Goal: Task Accomplishment & Management: Manage account settings

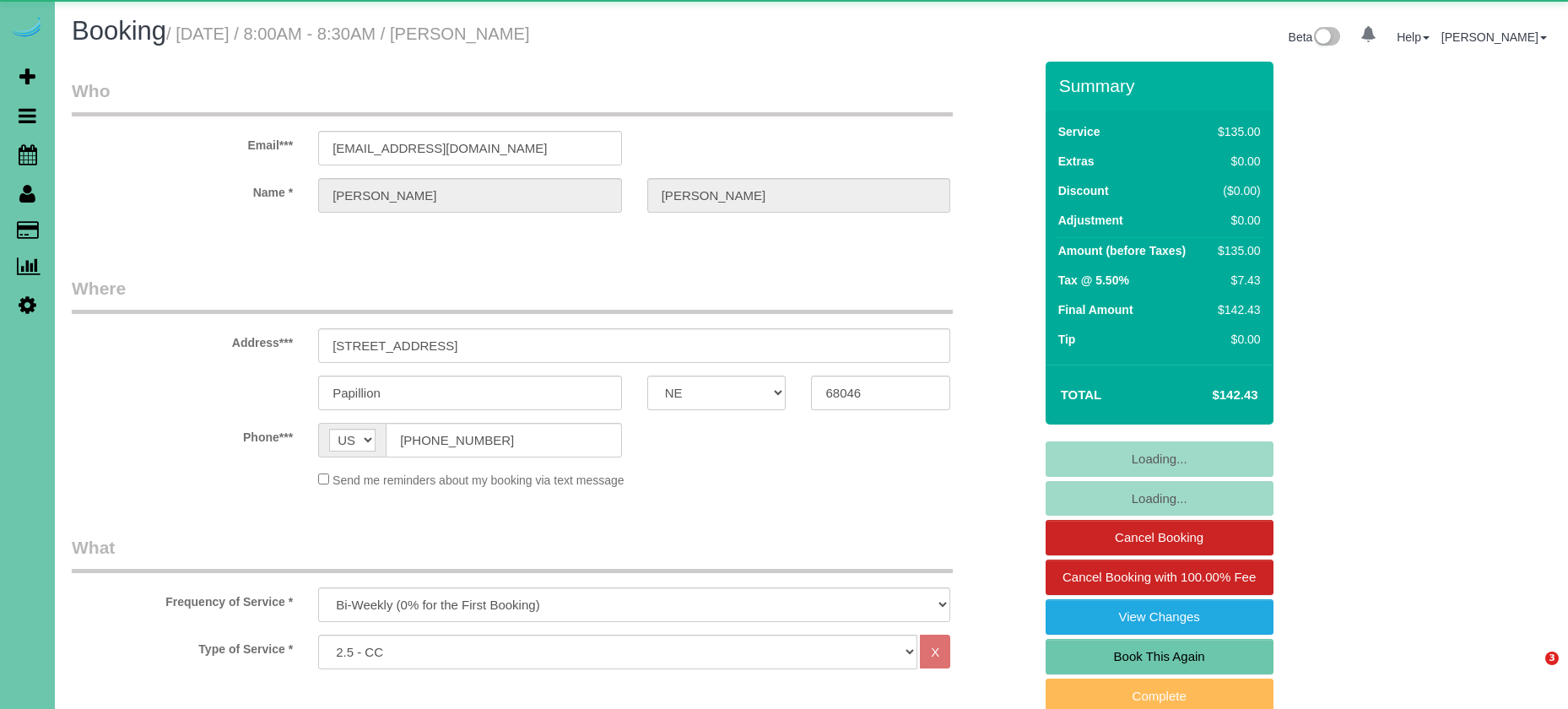
select select "NE"
select select "string:fspay-c404148e-b361-4c26-866f-725239cd5a47"
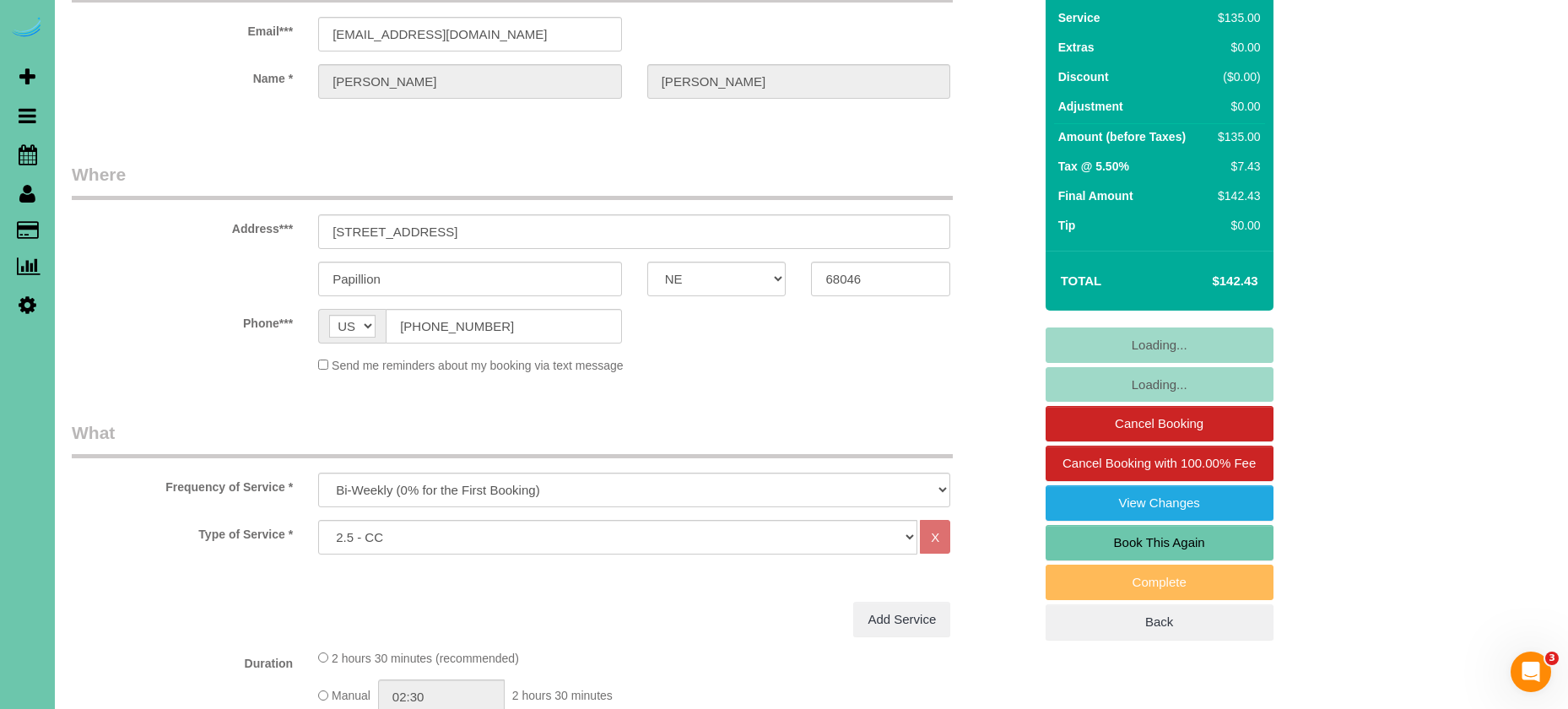
scroll to position [157, 0]
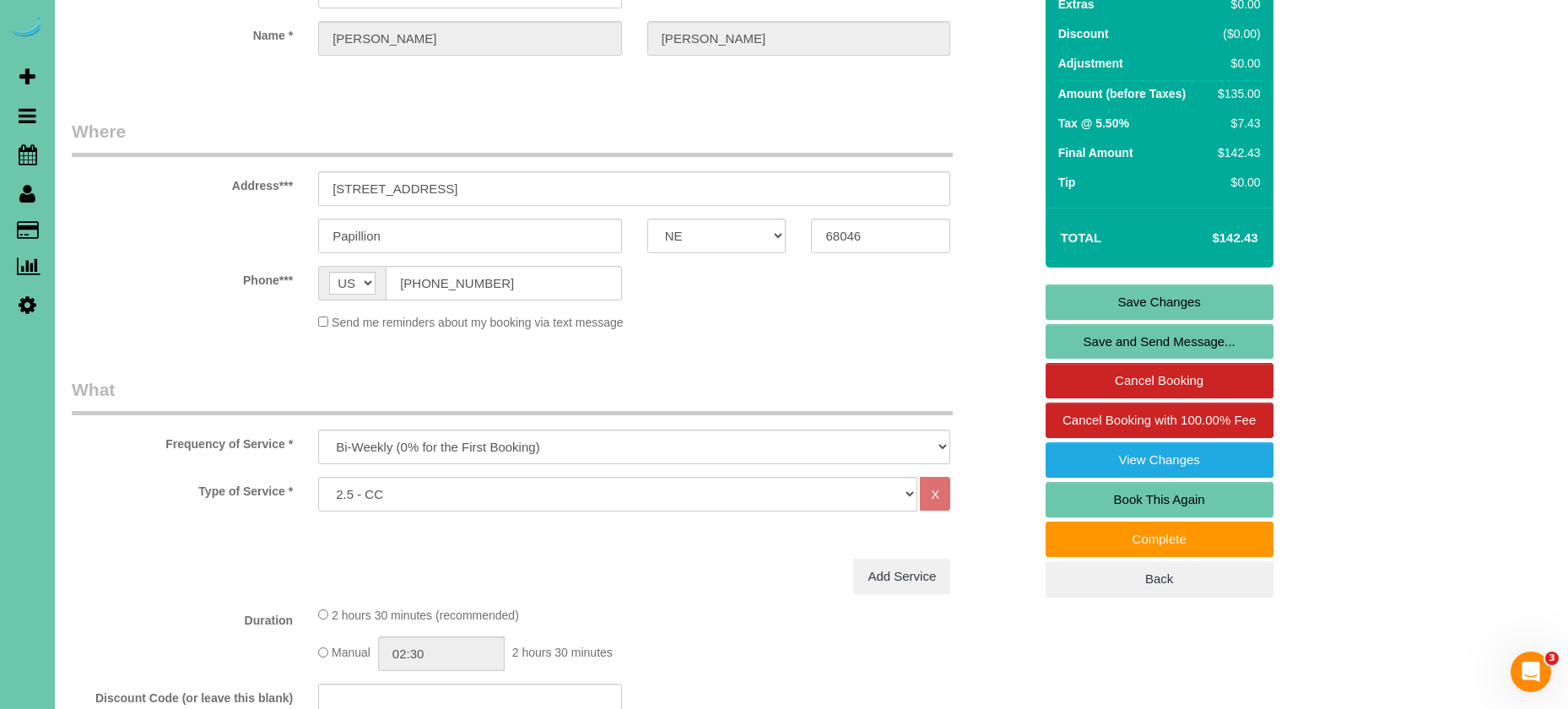
click at [1074, 494] on link "Book This Again" at bounding box center [1159, 499] width 228 height 35
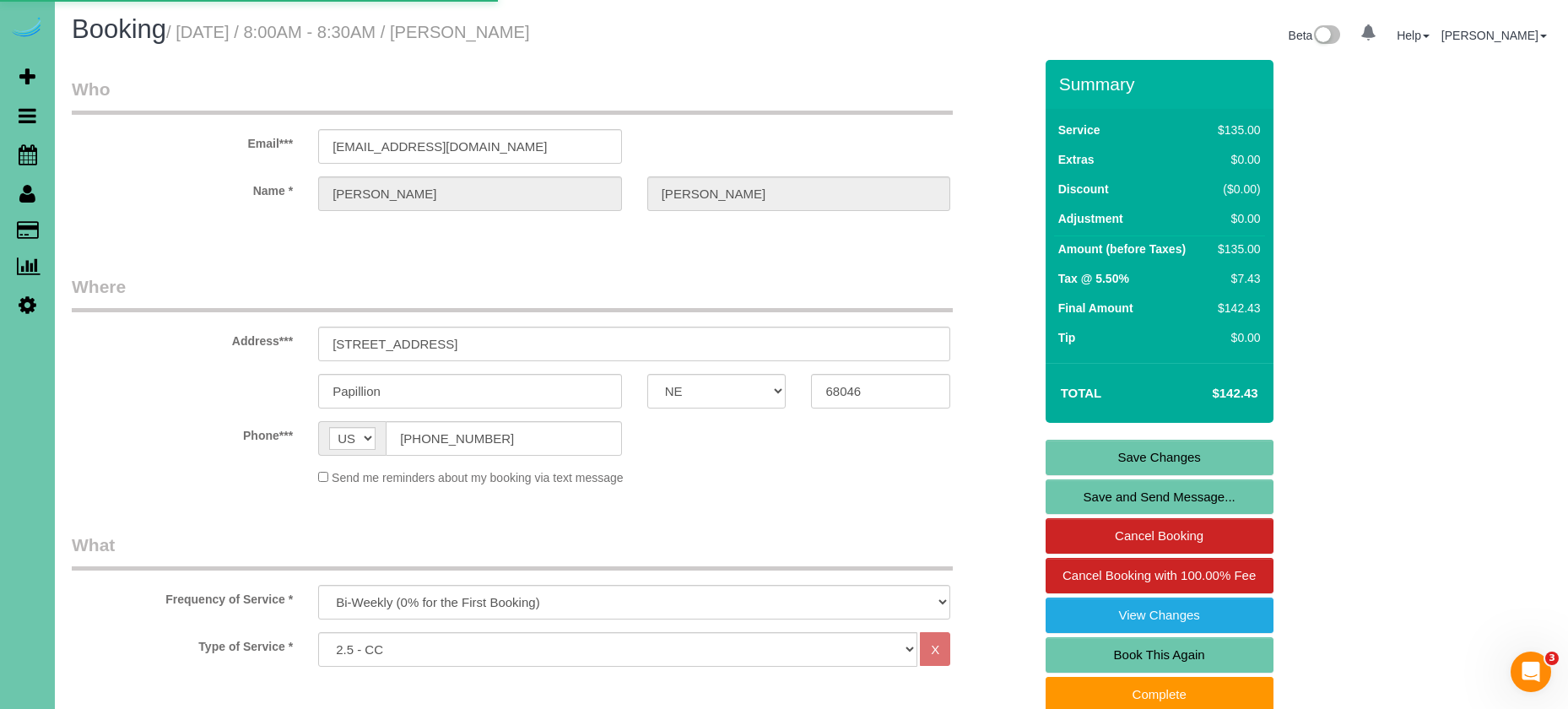
select select "NE"
select select "string:fspay-c404148e-b361-4c26-866f-725239cd5a47"
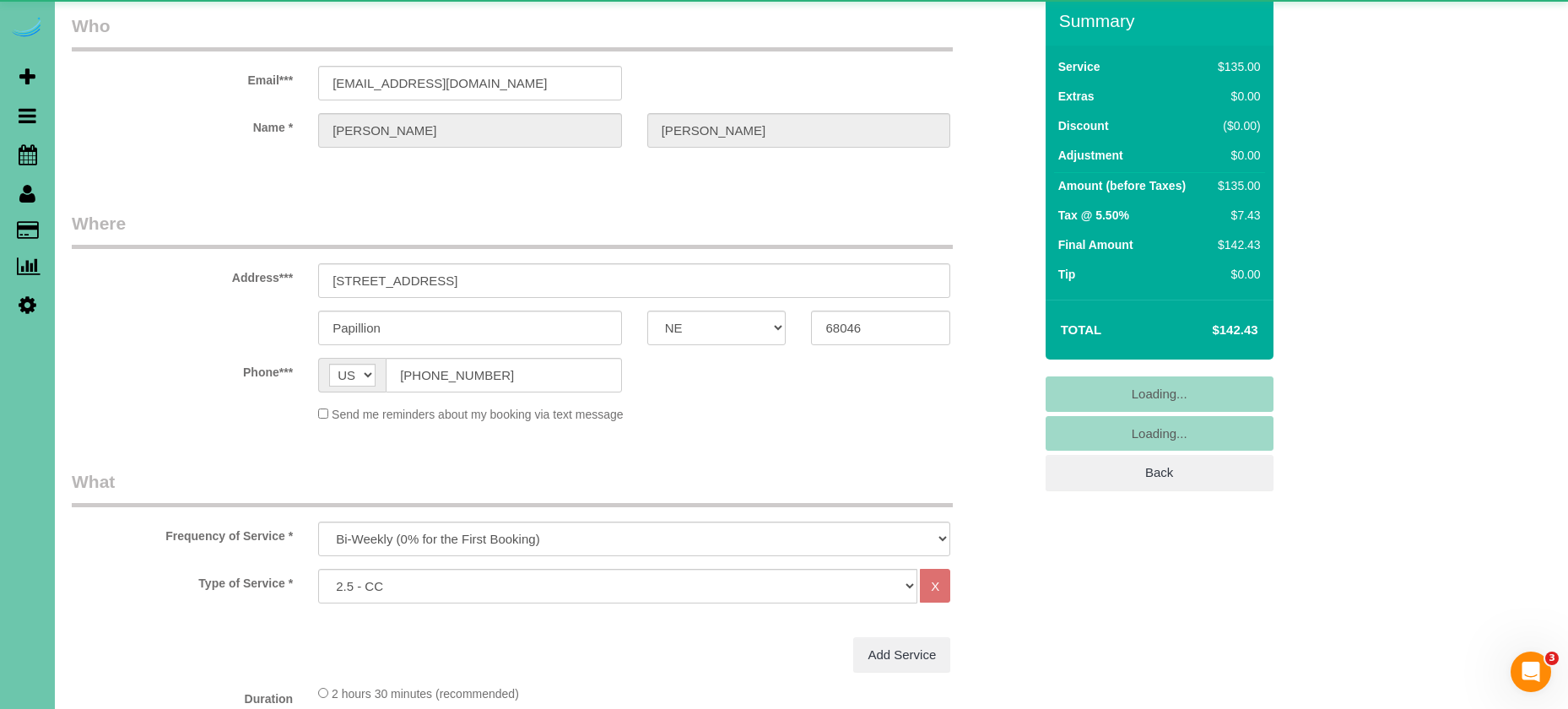
select select "object:1431"
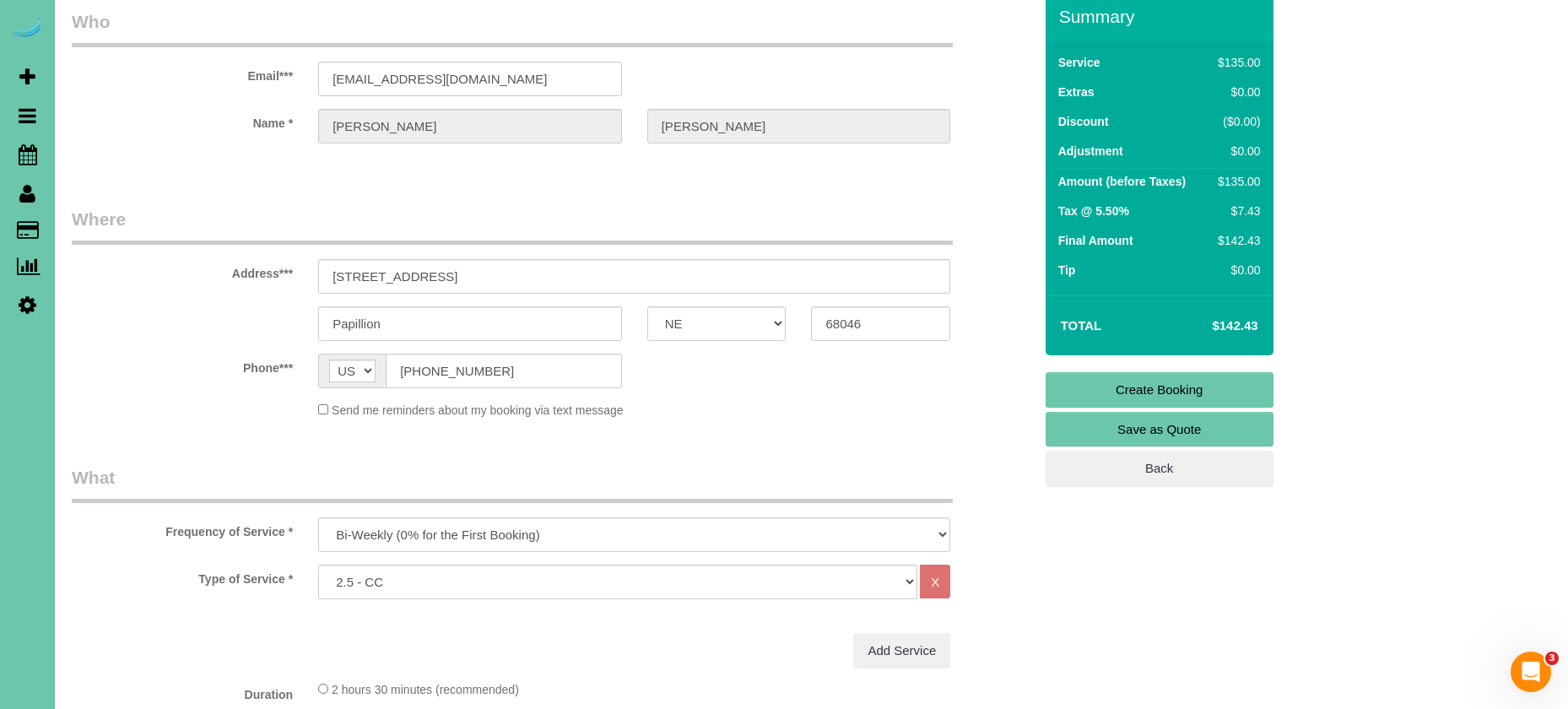
scroll to position [73, 0]
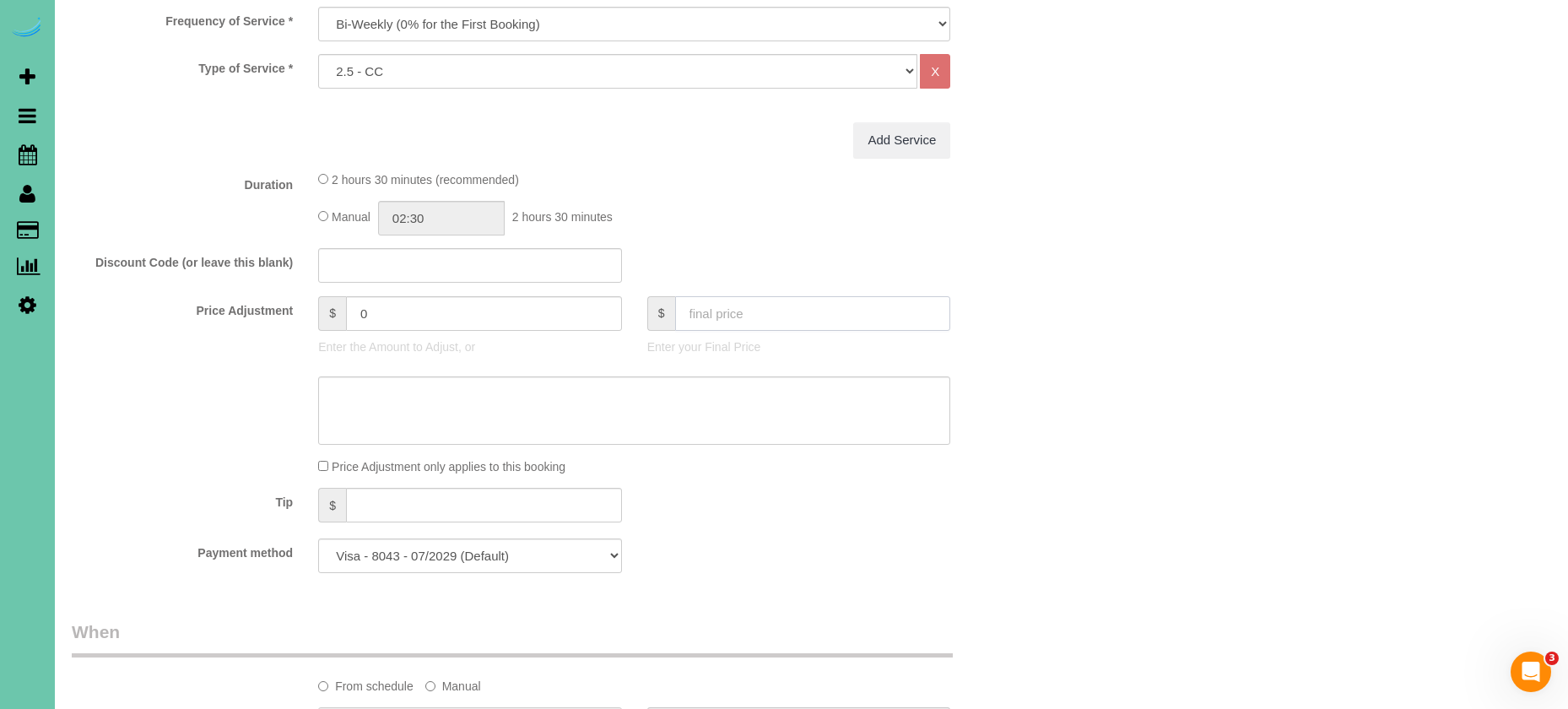
click at [719, 315] on input "text" at bounding box center [813, 314] width 276 height 35
type input "0"
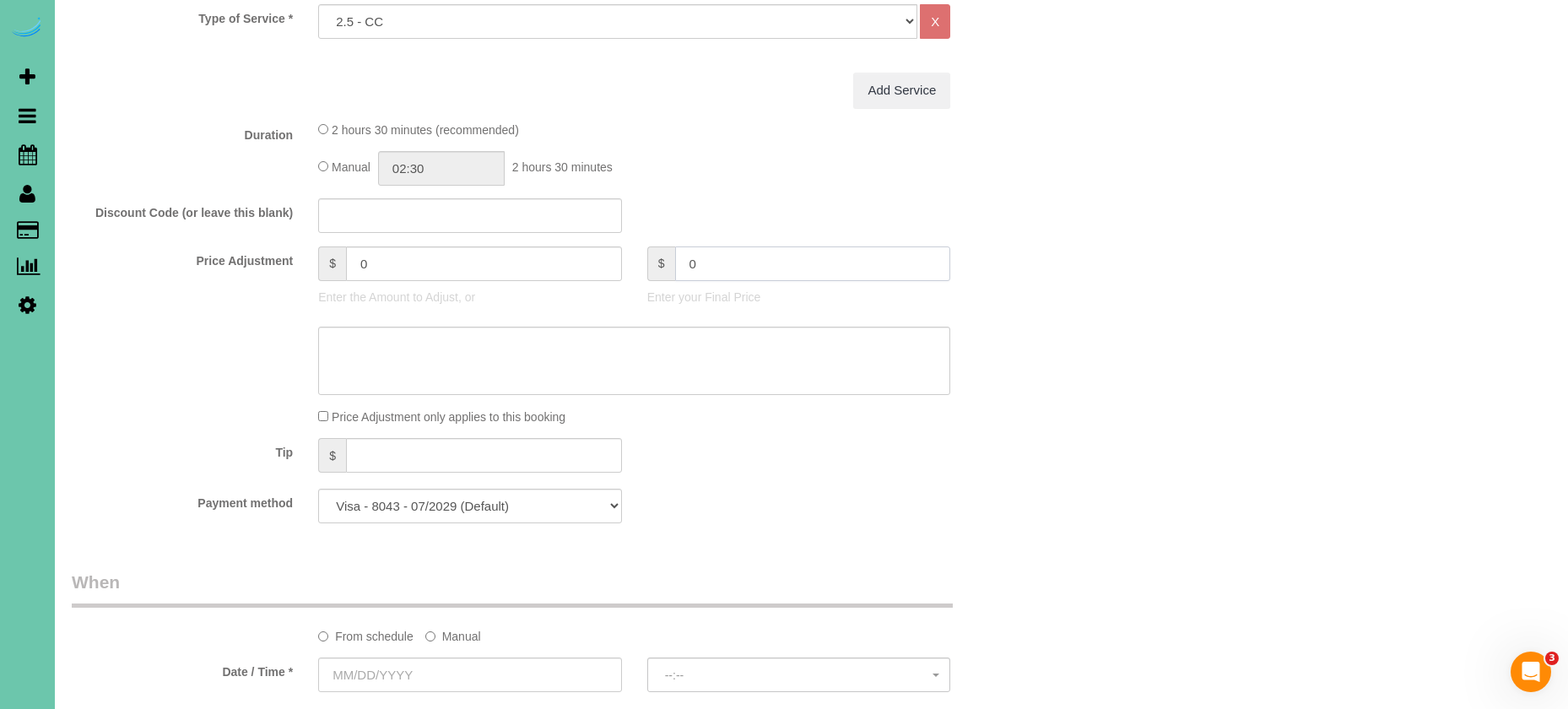
type input "-135"
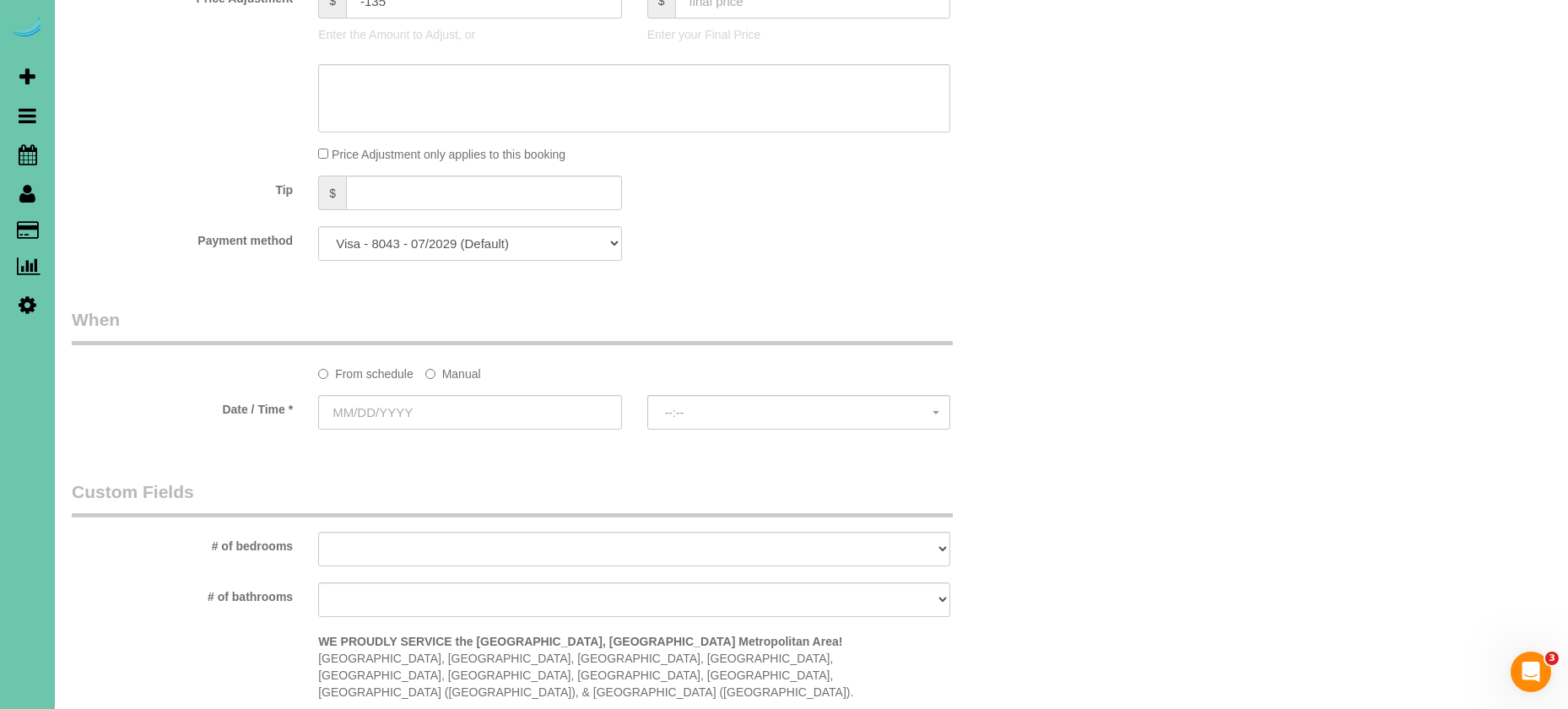
scroll to position [933, 0]
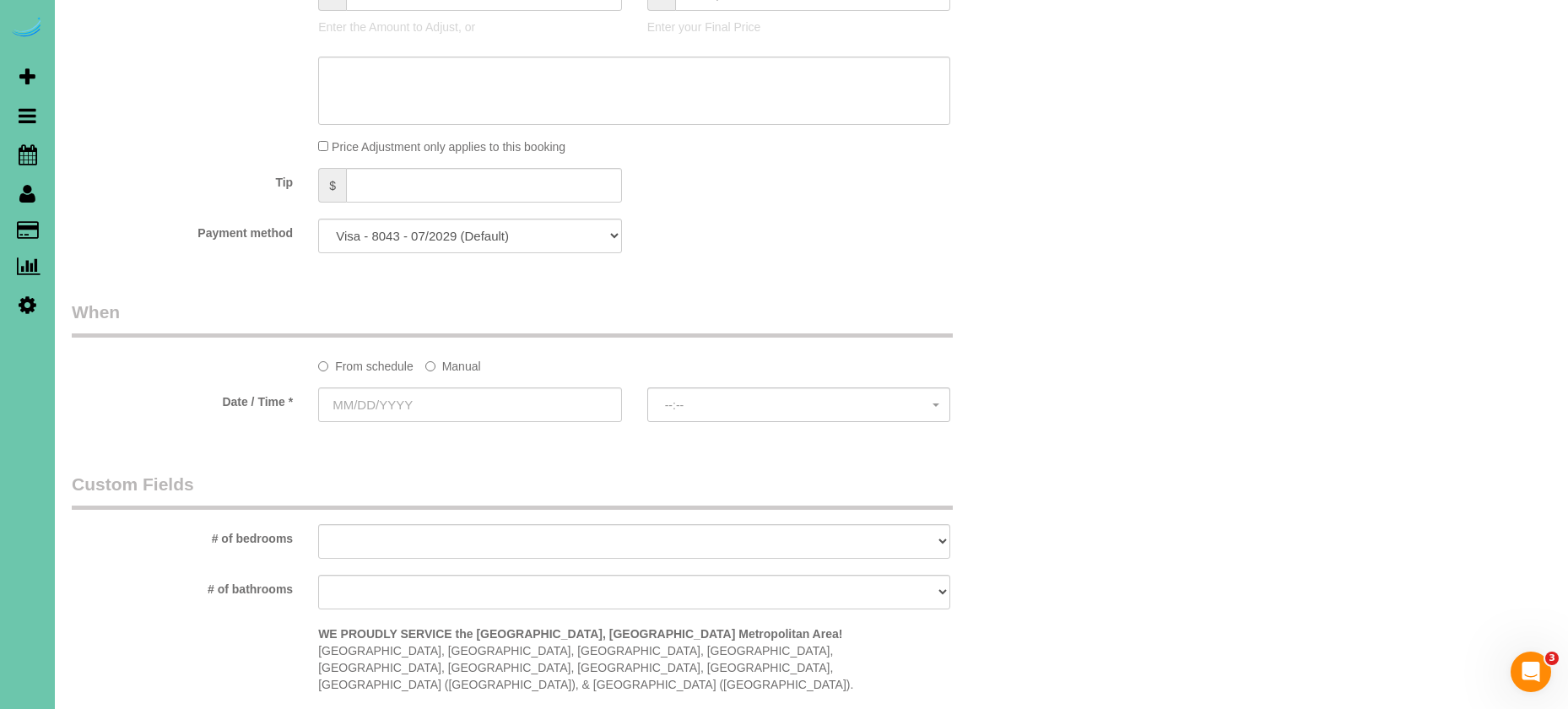
click at [458, 361] on label "Manual" at bounding box center [452, 363] width 55 height 23
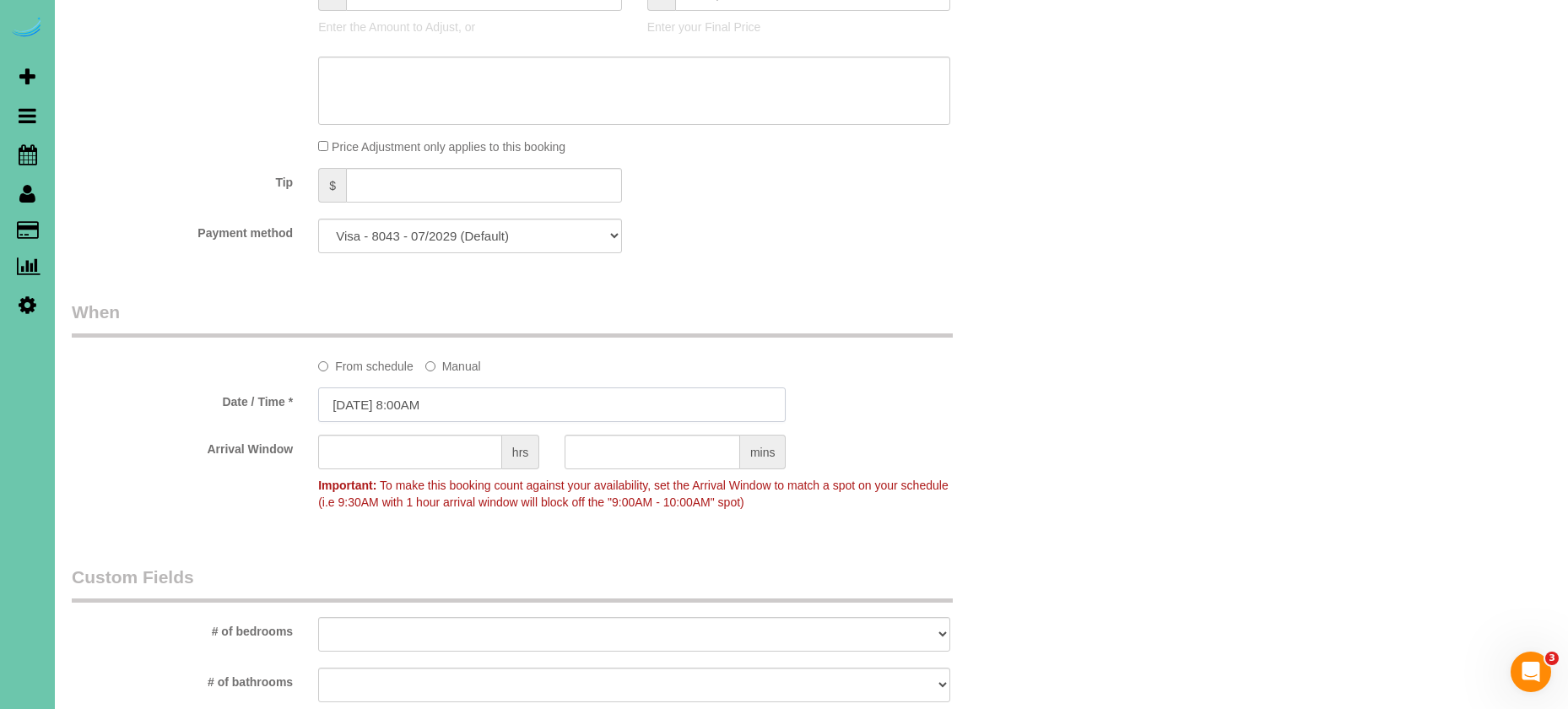
drag, startPoint x: 442, startPoint y: 408, endPoint x: 432, endPoint y: 410, distance: 10.2
click at [441, 408] on input "08/27/2025 8:00AM" at bounding box center [551, 404] width 468 height 35
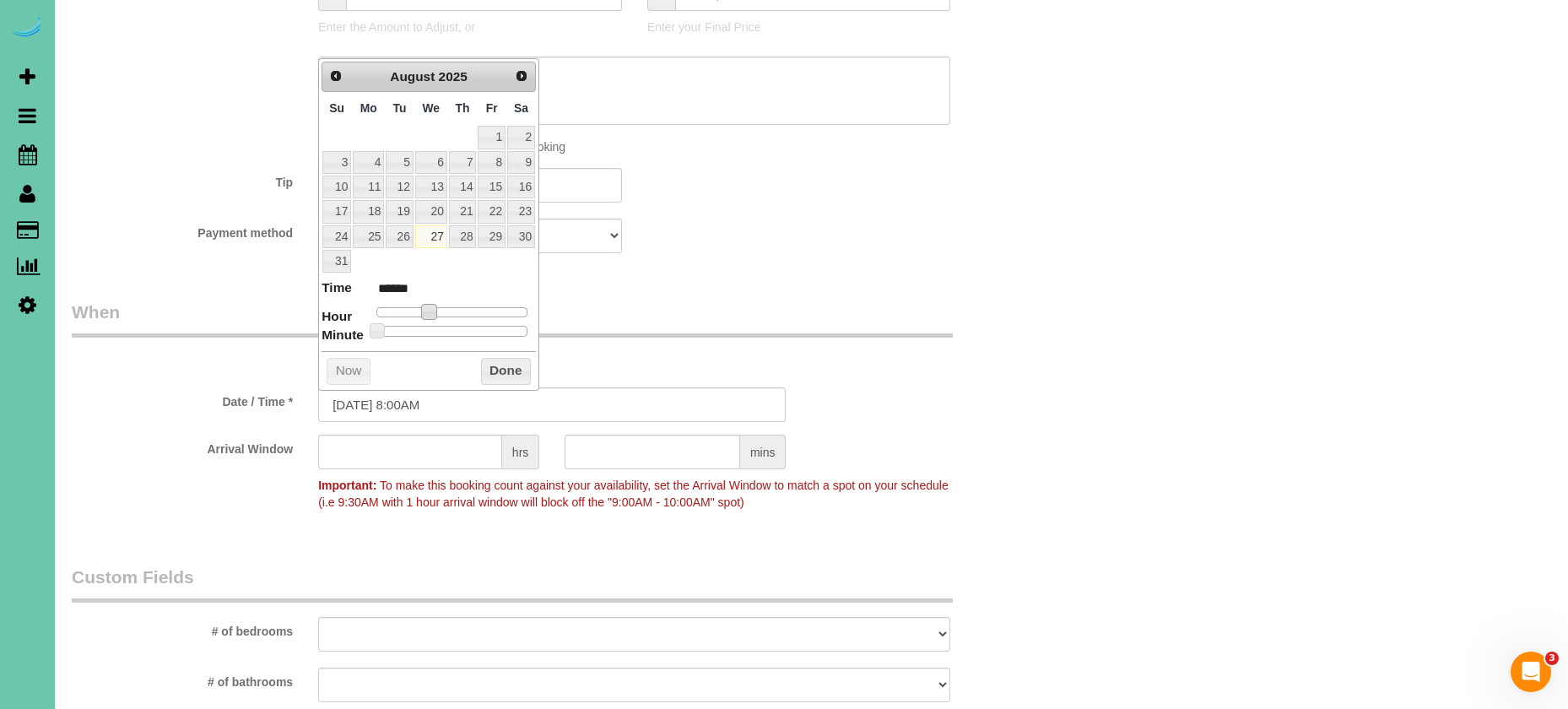
type input "08/27/2025 9:00AM"
type input "******"
type input "08/27/2025 10:00AM"
type input "*******"
type input "08/27/2025 11:00AM"
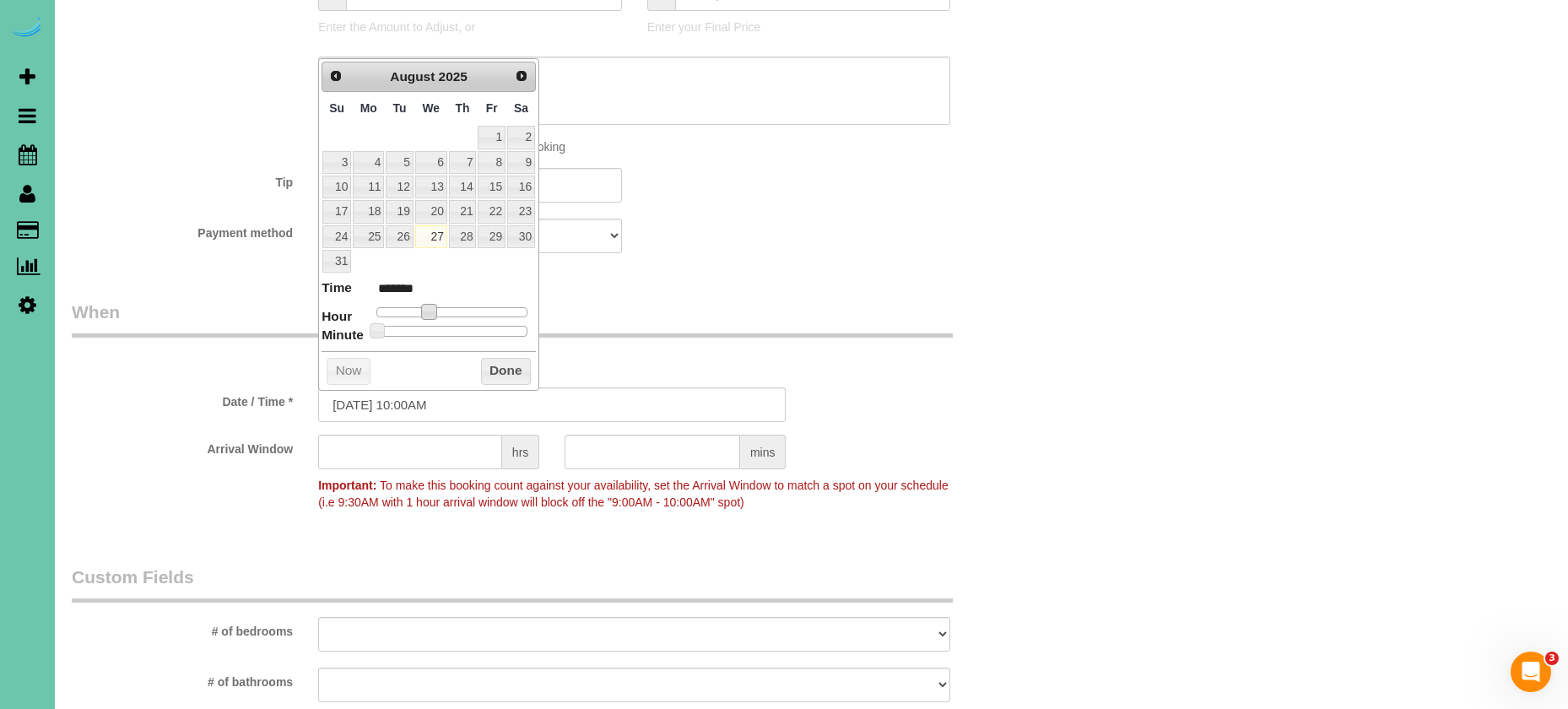
type input "*******"
type input "08/27/2025 12:00PM"
type input "*******"
drag, startPoint x: 431, startPoint y: 304, endPoint x: 451, endPoint y: 305, distance: 20.0
click at [451, 305] on span at bounding box center [454, 311] width 15 height 15
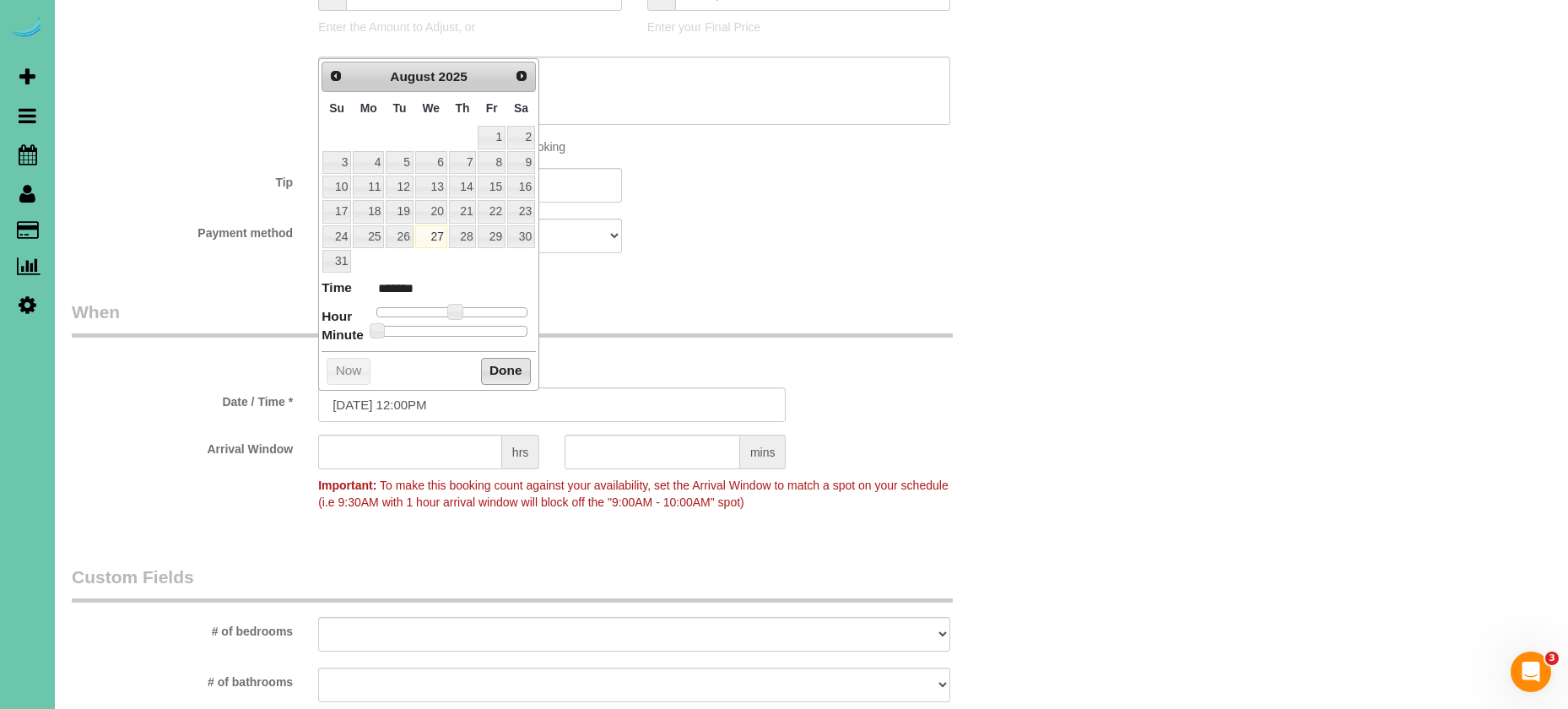
drag, startPoint x: 498, startPoint y: 366, endPoint x: 645, endPoint y: 306, distance: 158.8
click at [497, 366] on button "Done" at bounding box center [506, 372] width 50 height 27
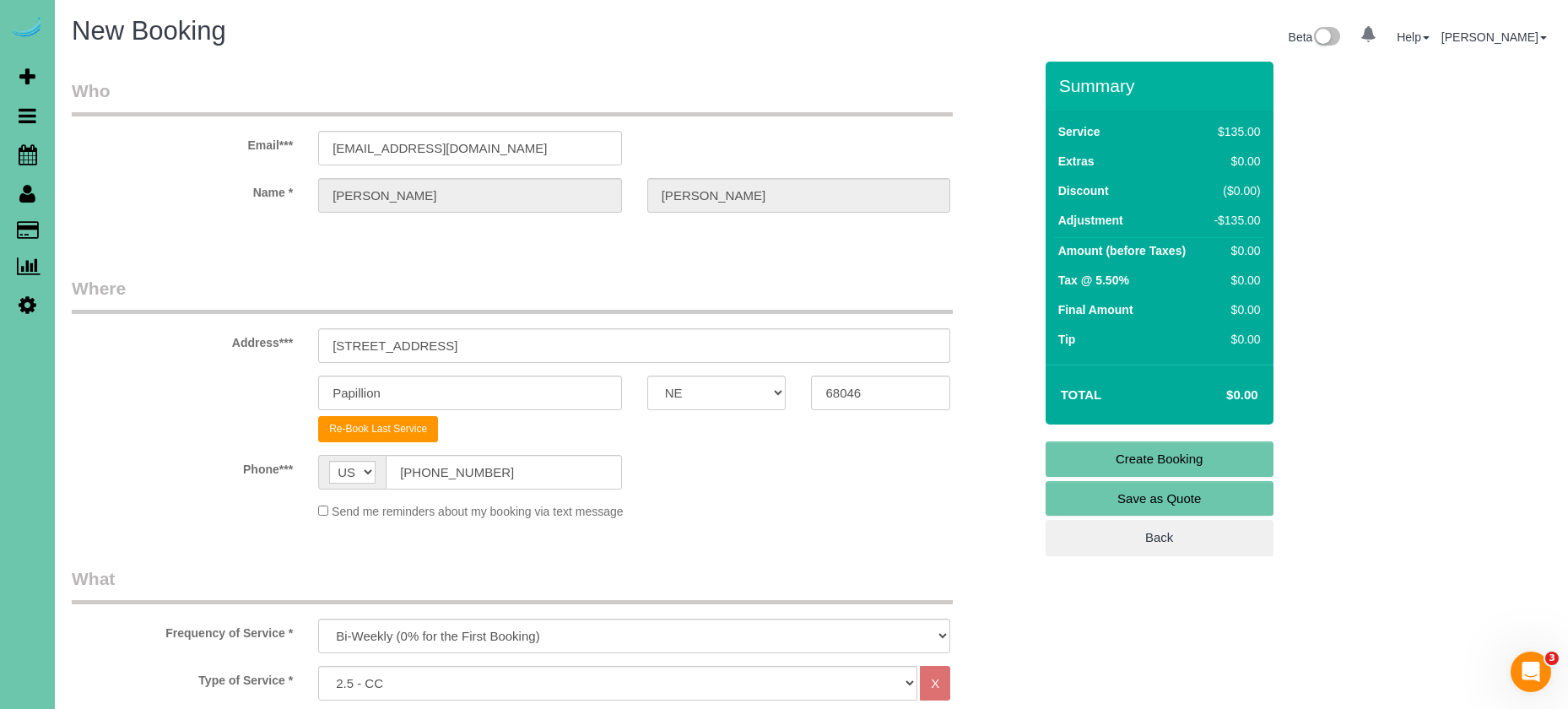
scroll to position [0, 0]
drag, startPoint x: 1087, startPoint y: 465, endPoint x: 1069, endPoint y: 458, distance: 19.3
click at [1085, 465] on link "Create Booking" at bounding box center [1159, 459] width 228 height 35
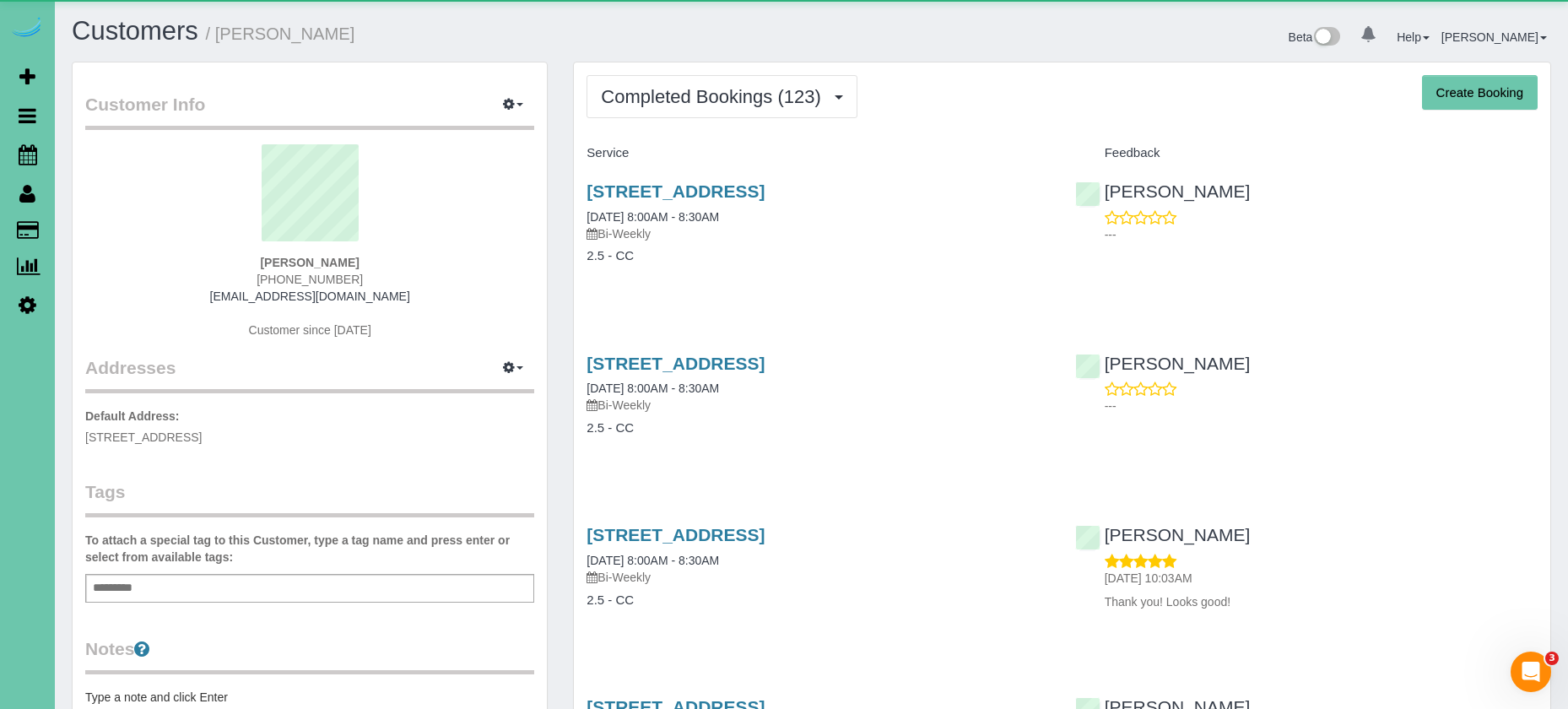
drag, startPoint x: 683, startPoint y: 114, endPoint x: 690, endPoint y: 125, distance: 13.0
click at [685, 115] on button "Completed Bookings (123)" at bounding box center [722, 96] width 271 height 43
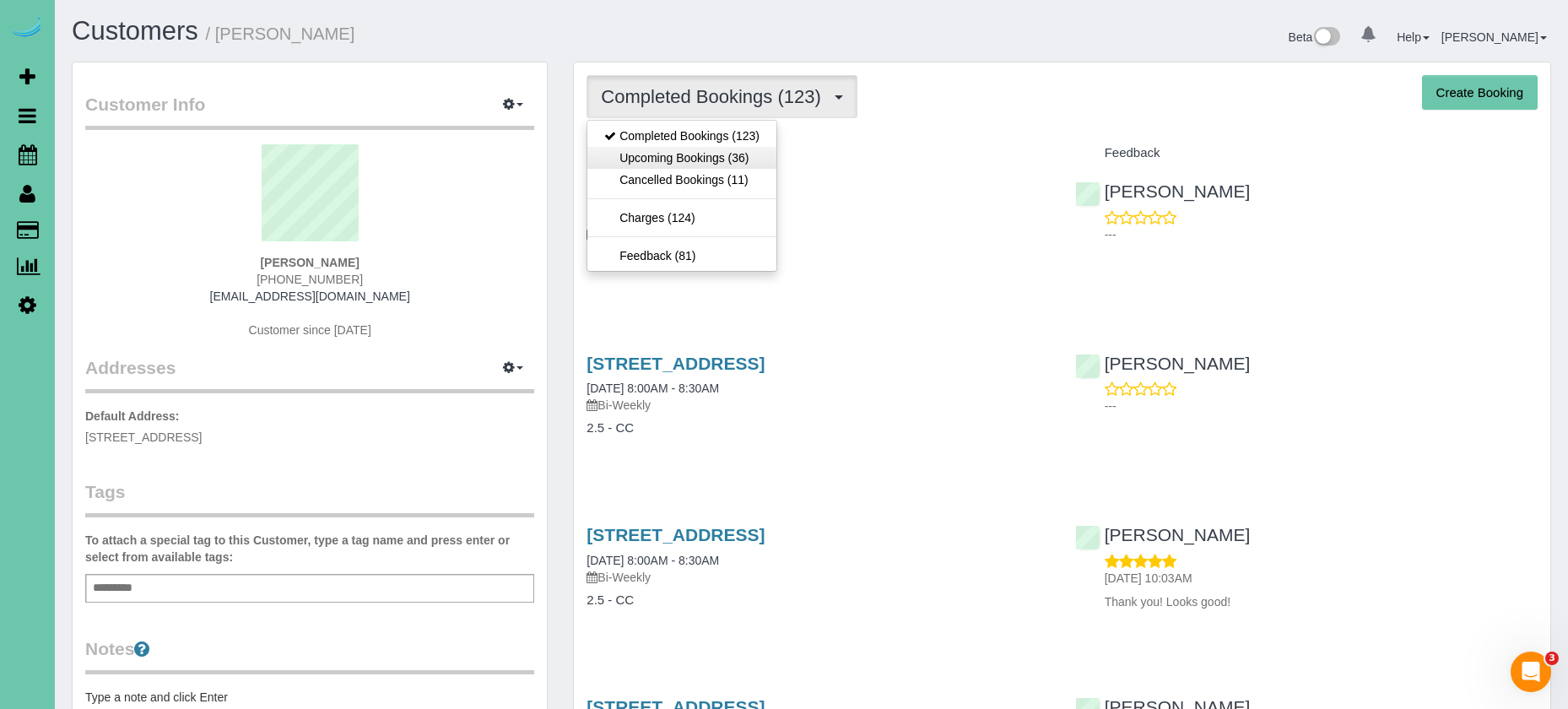
click at [719, 160] on link "Upcoming Bookings (36)" at bounding box center [682, 158] width 189 height 22
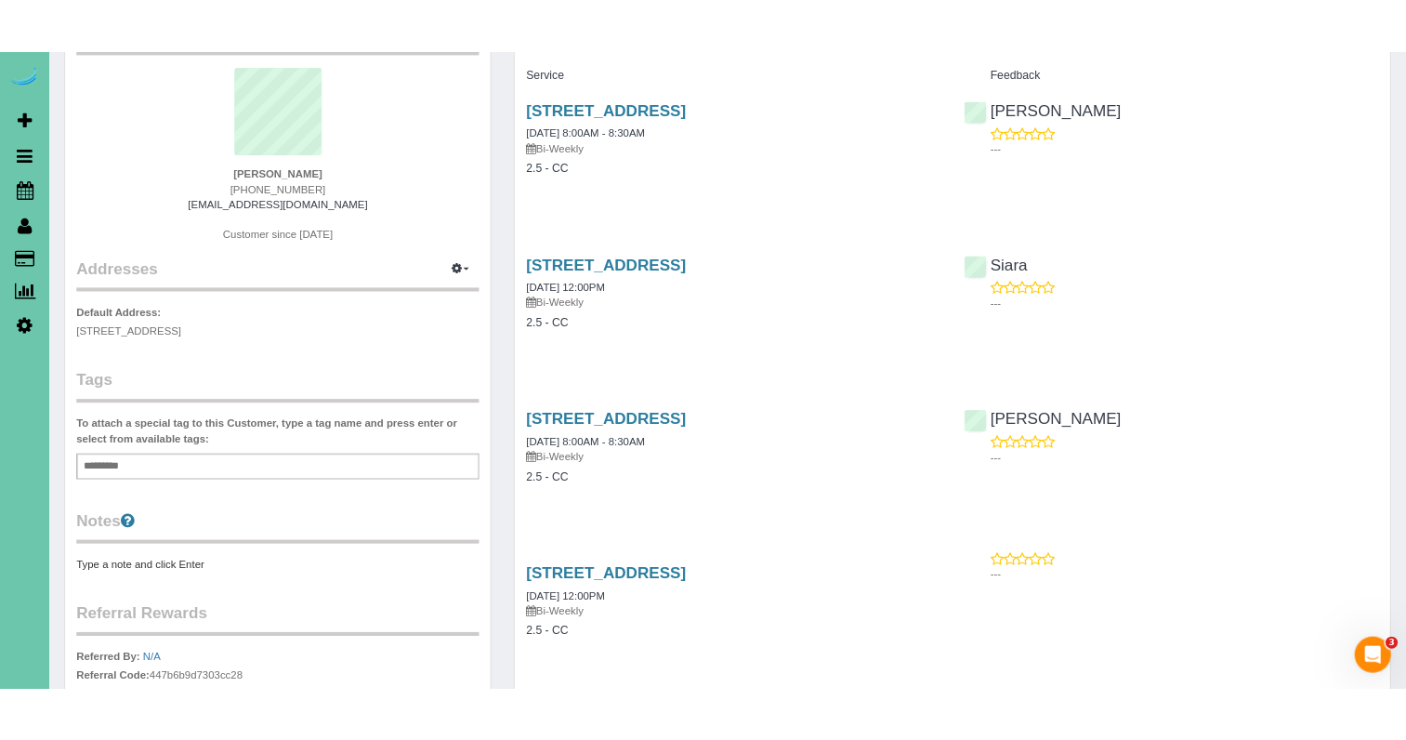
scroll to position [146, 0]
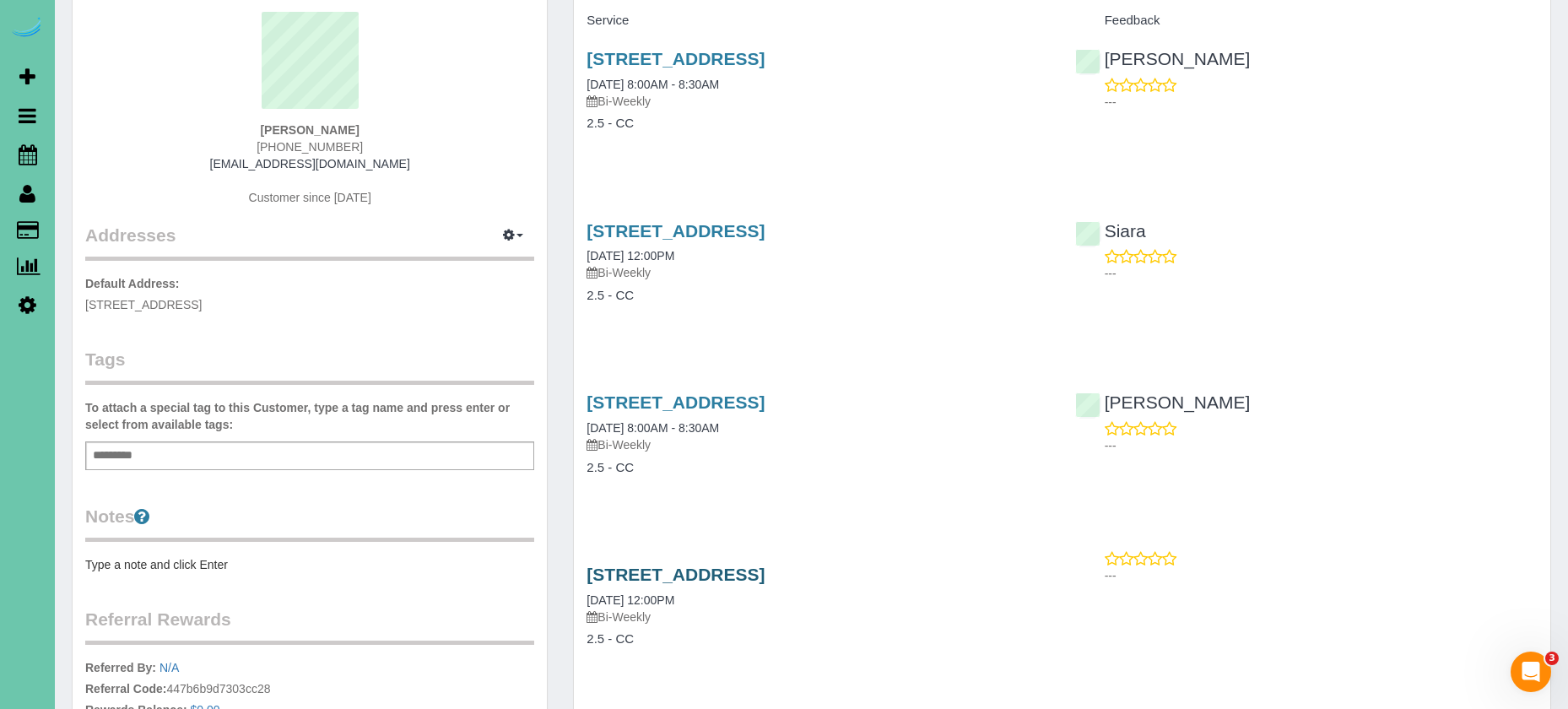
click at [765, 577] on link "11718 S 109th Street, Papillion, NE 68046" at bounding box center [676, 574] width 178 height 19
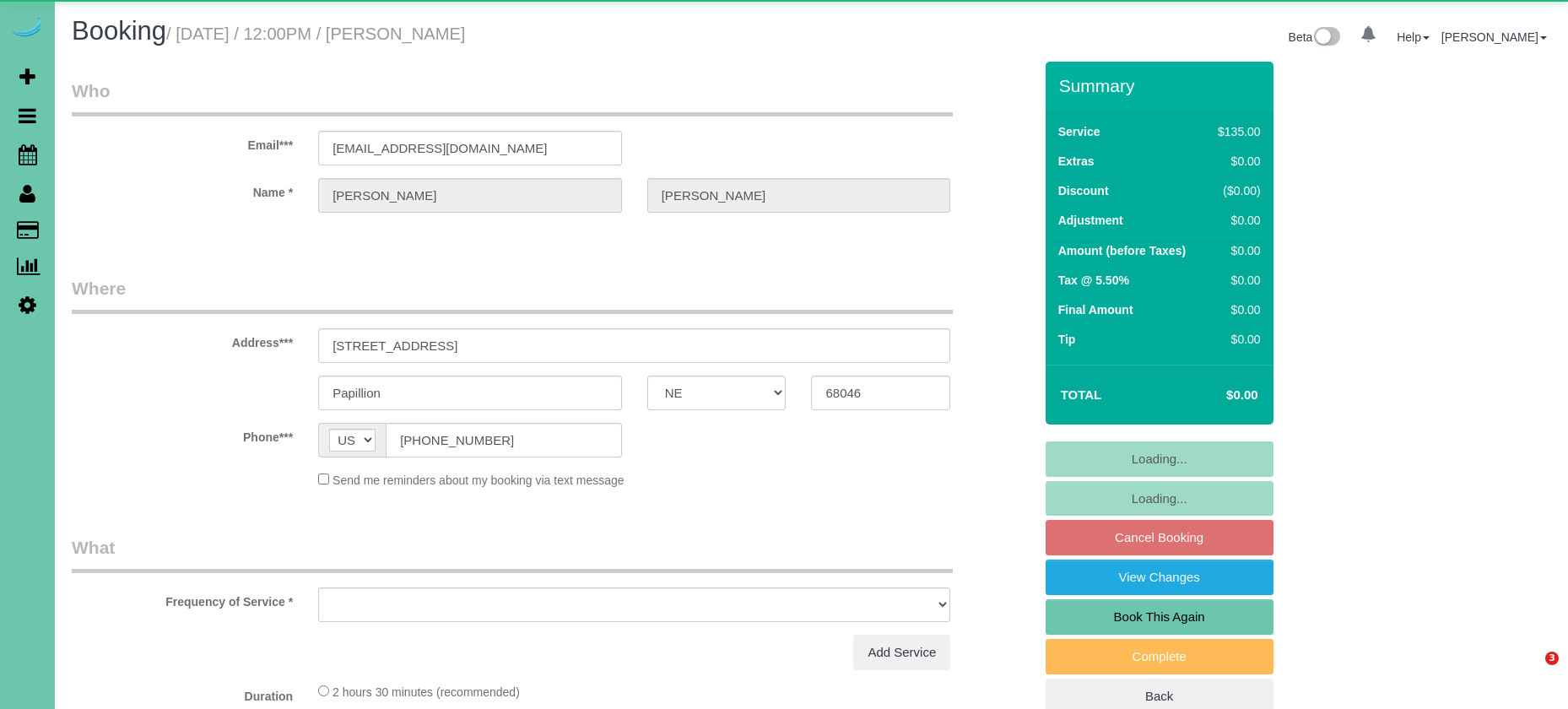
select select "NE"
select select "string:fspay-c404148e-b361-4c26-866f-725239cd5a47"
select select "object:615"
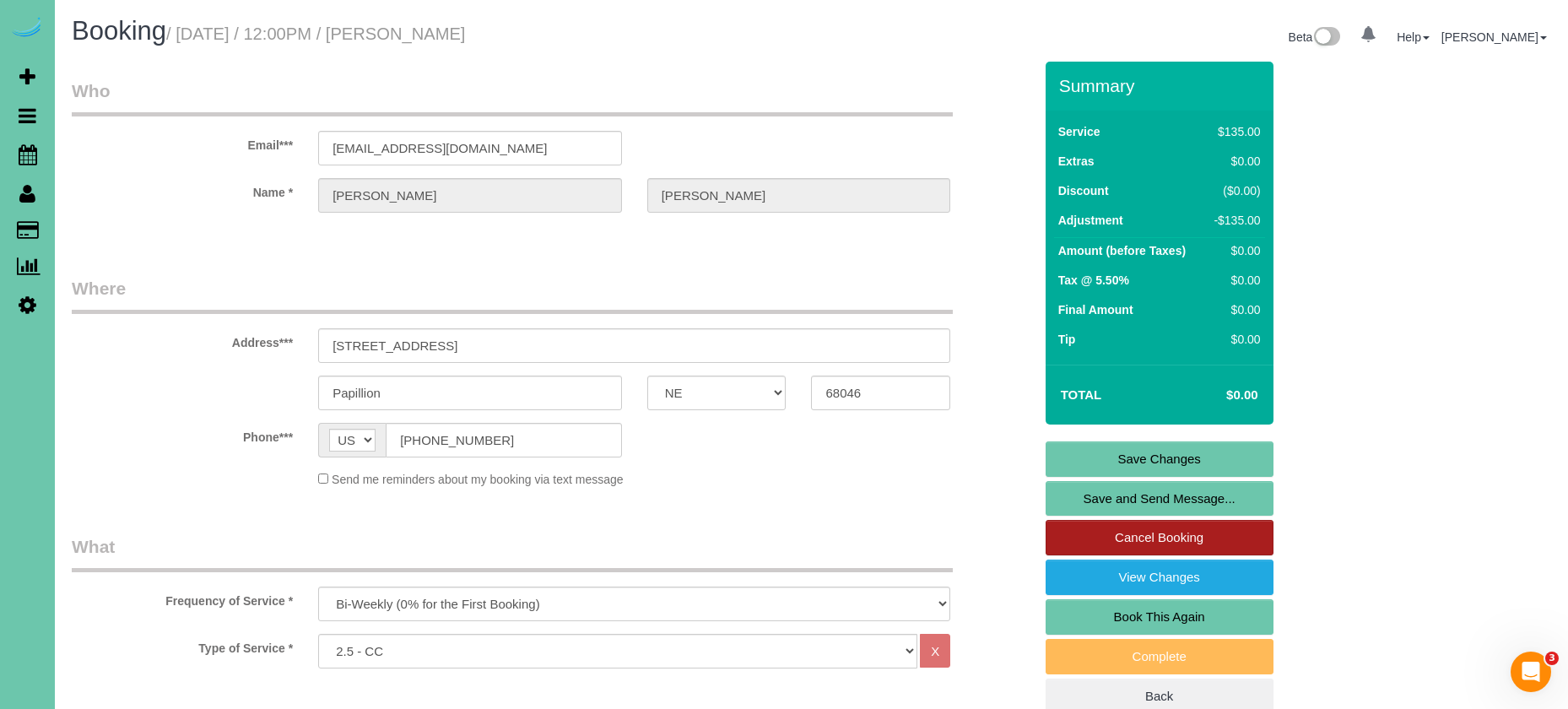
click at [1184, 532] on link "Cancel Booking" at bounding box center [1159, 537] width 228 height 35
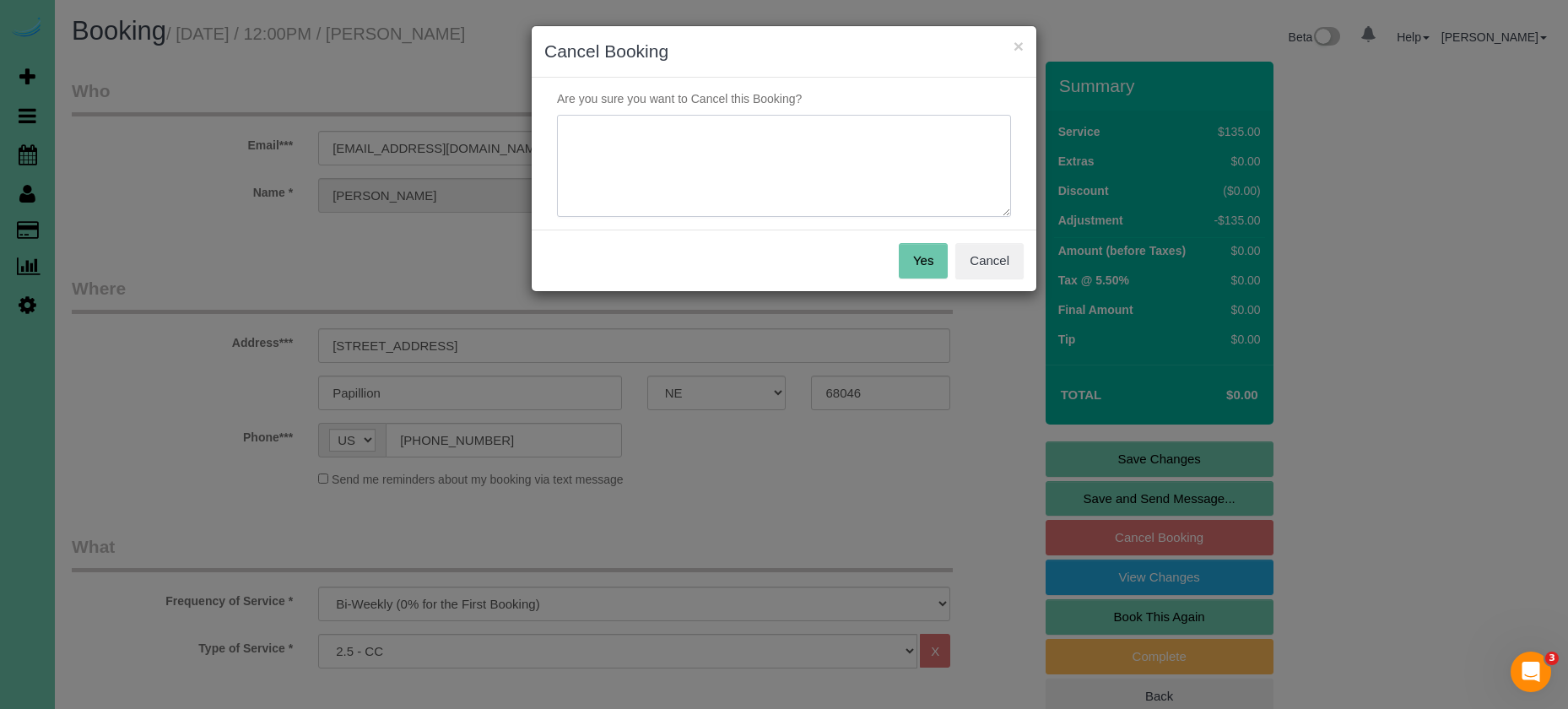
click at [660, 167] on textarea at bounding box center [784, 165] width 454 height 103
type textarea "accidentally booked recurring for the afternoon job"
click at [921, 252] on button "Yes" at bounding box center [923, 261] width 49 height 35
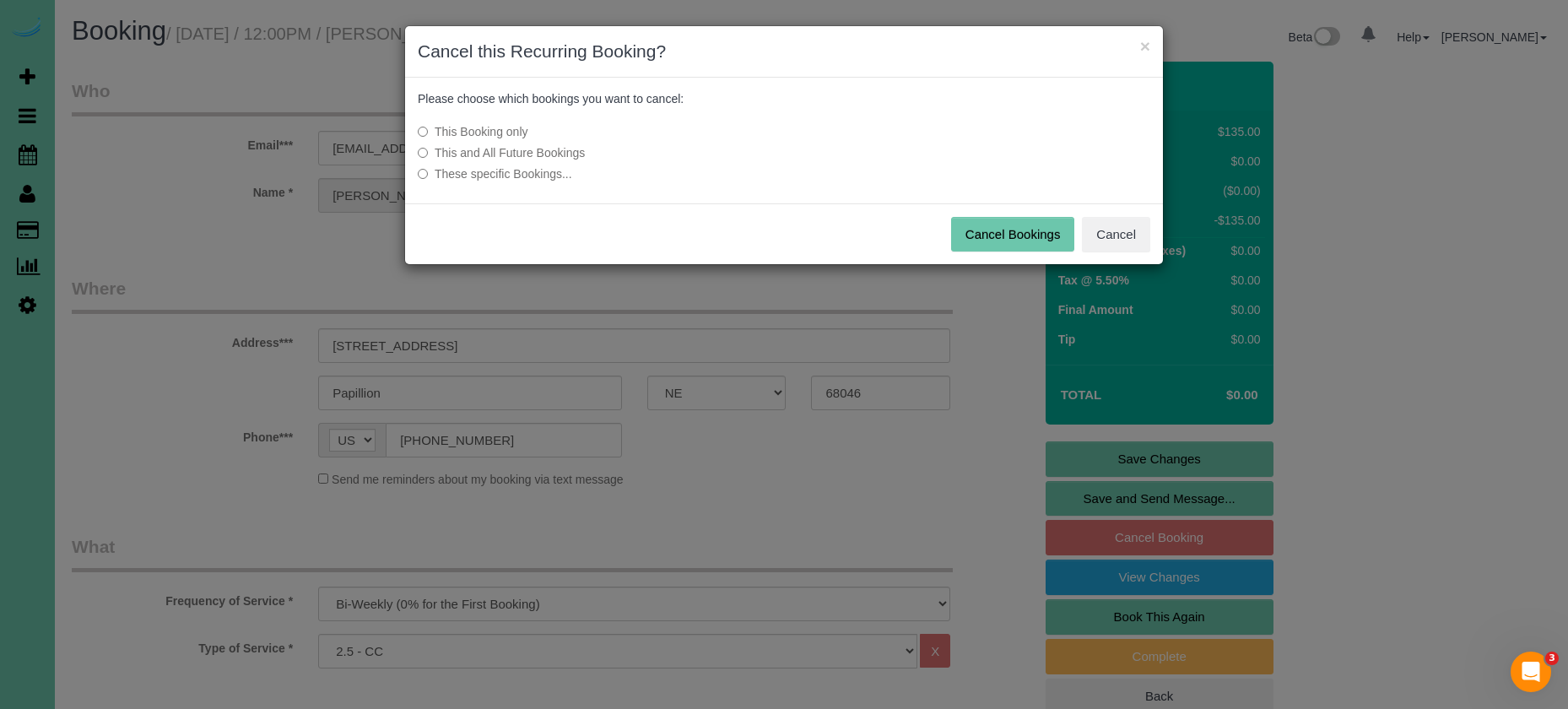
click at [544, 154] on label "This and All Future Bookings" at bounding box center [658, 153] width 481 height 17
drag, startPoint x: 973, startPoint y: 238, endPoint x: 917, endPoint y: 244, distance: 56.3
click at [972, 238] on button "Cancel Bookings" at bounding box center [1013, 235] width 124 height 35
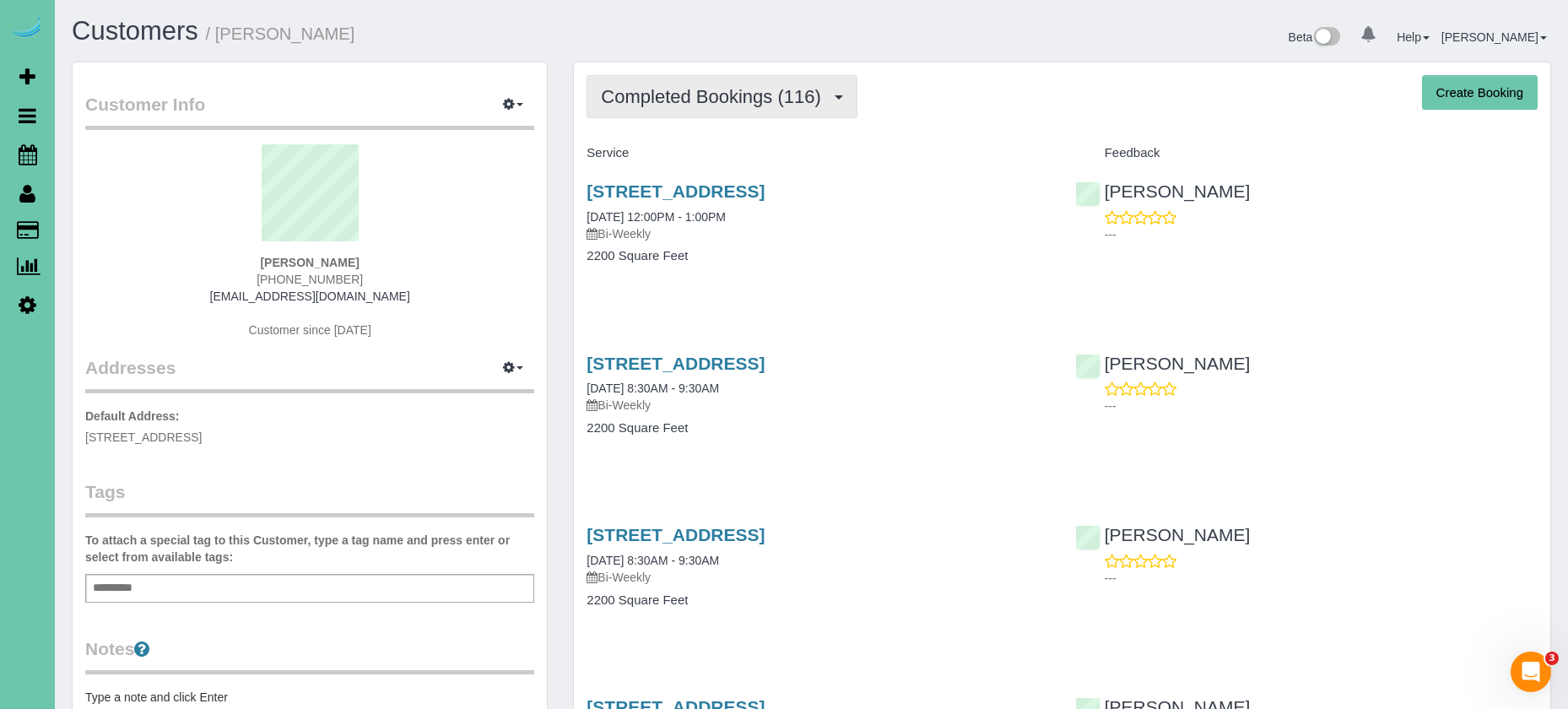
click at [744, 98] on span "Completed Bookings (116)" at bounding box center [714, 96] width 228 height 21
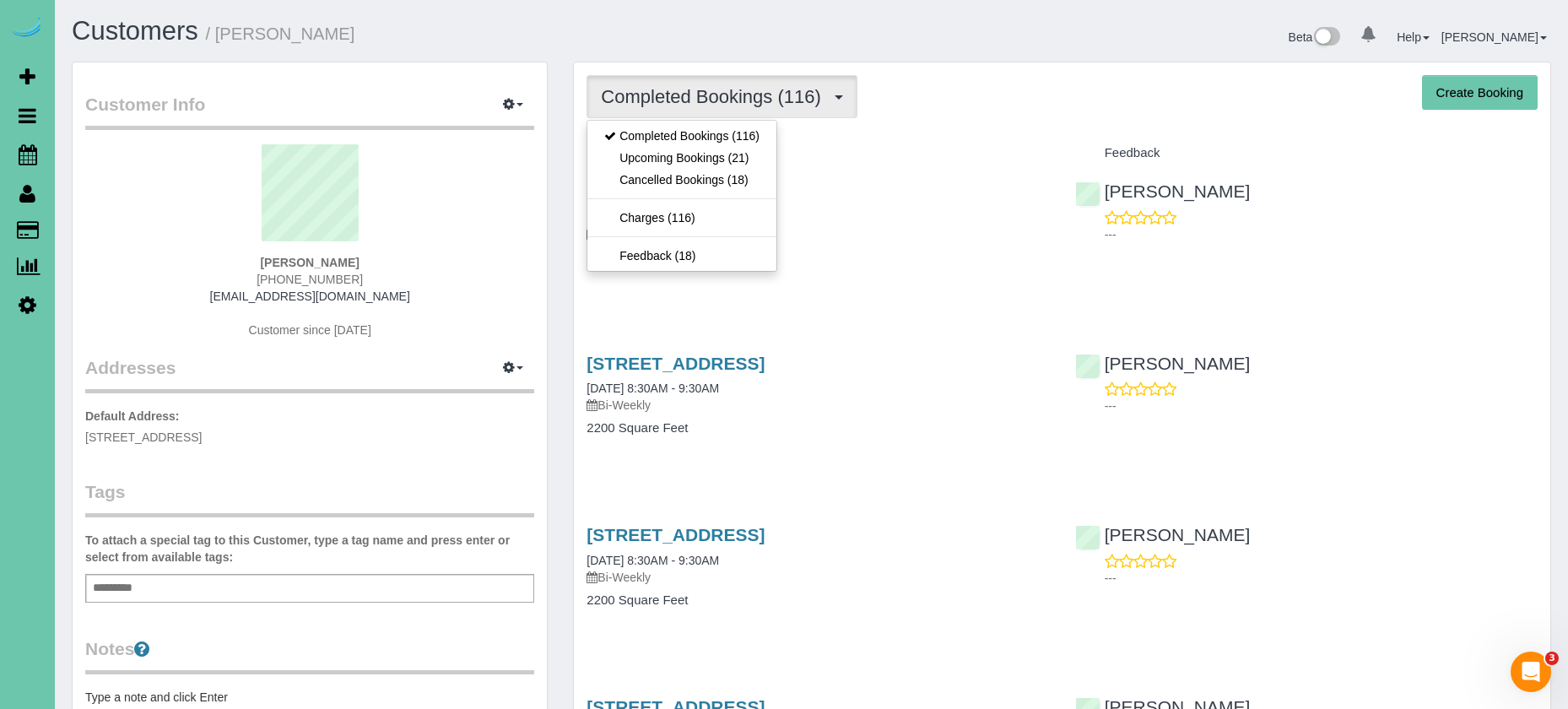
click at [737, 160] on link "Upcoming Bookings (21)" at bounding box center [682, 158] width 189 height 22
